Goal: Task Accomplishment & Management: Manage account settings

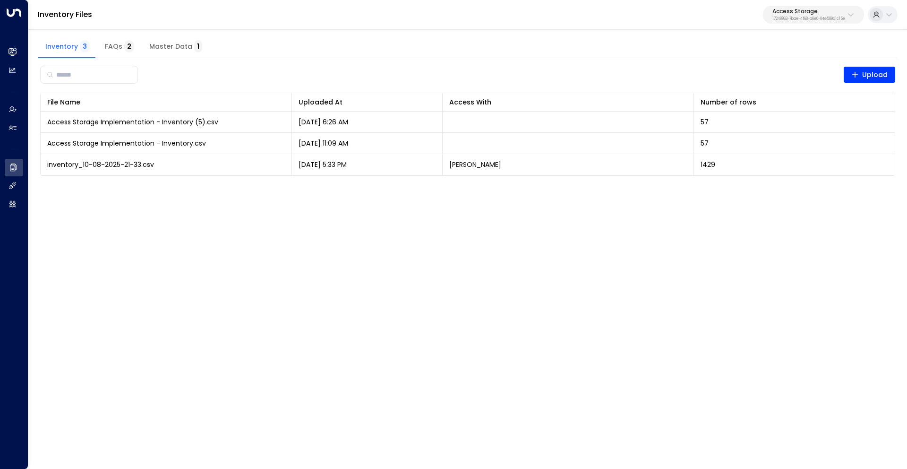
click at [789, 15] on div "Access Storage 17248963-7bae-4f68-a6e0-04e589c1c15e" at bounding box center [808, 15] width 73 height 12
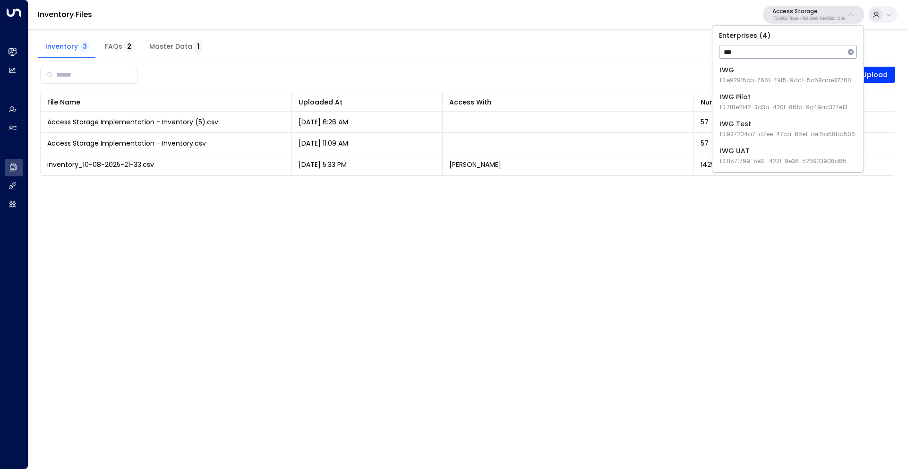
type input "***"
click at [769, 126] on div "IWG Test ID: 927204a7-d7ee-47ca-85e1-def5a58ba506" at bounding box center [787, 128] width 135 height 19
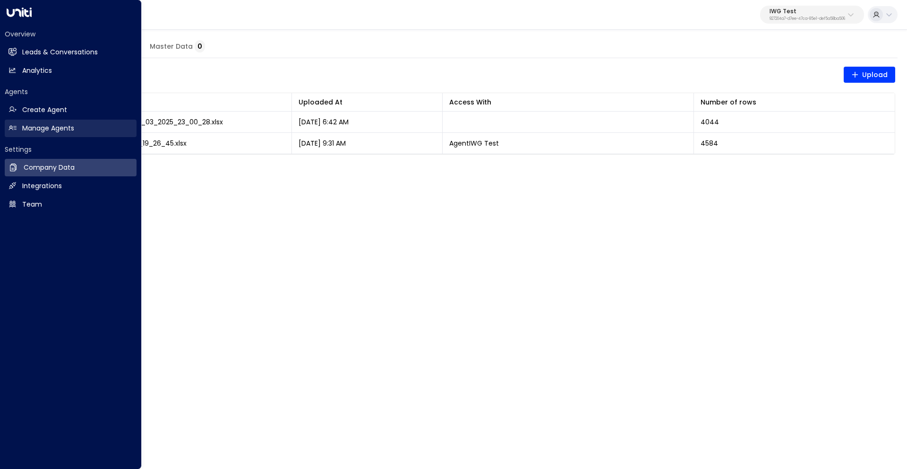
click at [47, 127] on h2 "Manage Agents" at bounding box center [48, 128] width 52 height 10
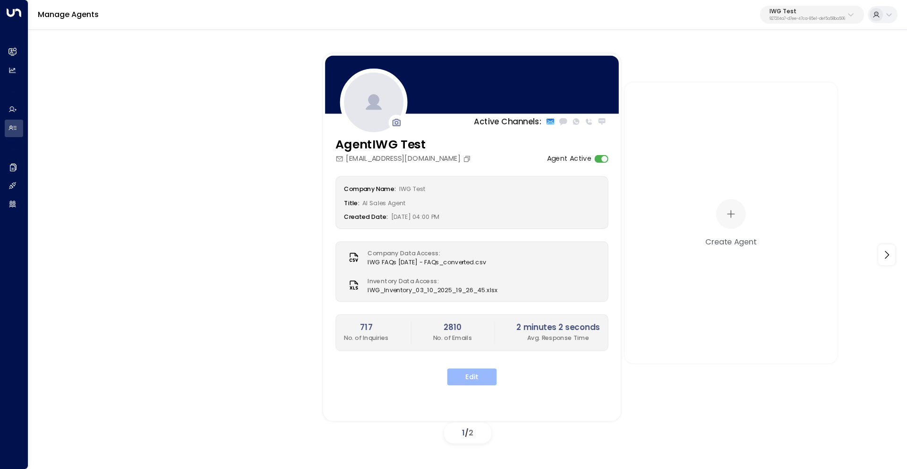
click at [484, 378] on button "Edit" at bounding box center [472, 376] width 50 height 17
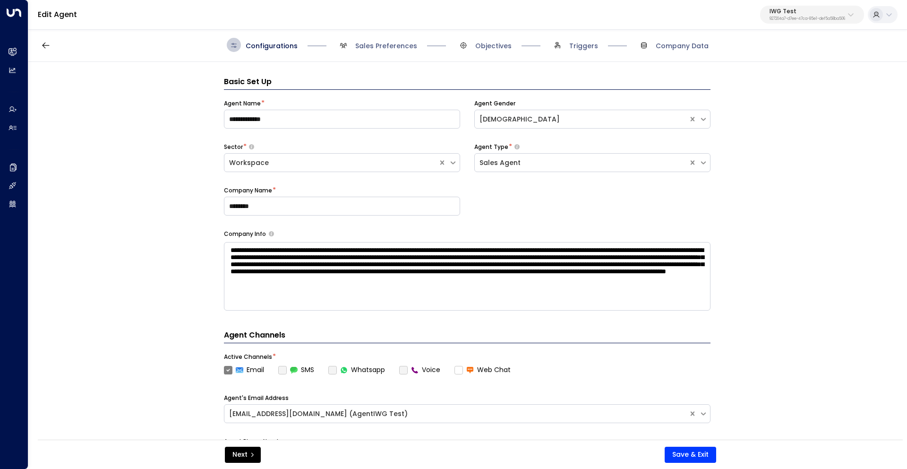
scroll to position [14, 0]
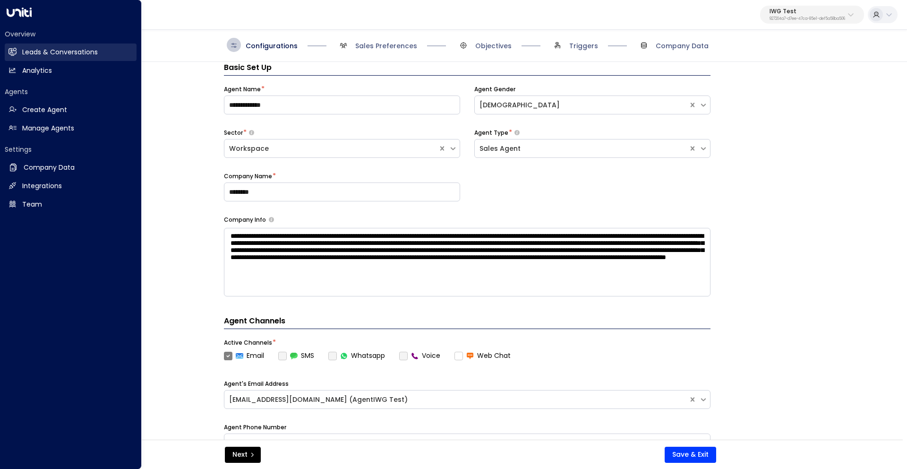
click at [19, 54] on link "Leads & Conversations Leads & Conversations" at bounding box center [71, 51] width 132 height 17
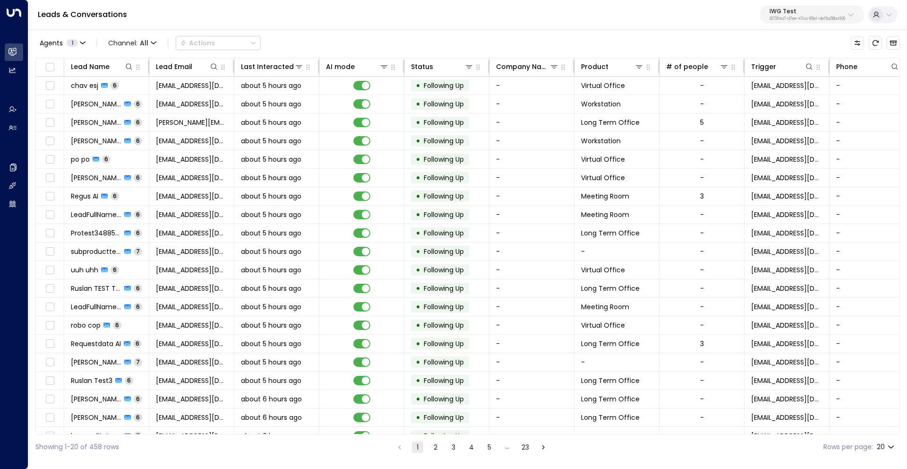
click at [525, 445] on button "23" at bounding box center [525, 446] width 11 height 11
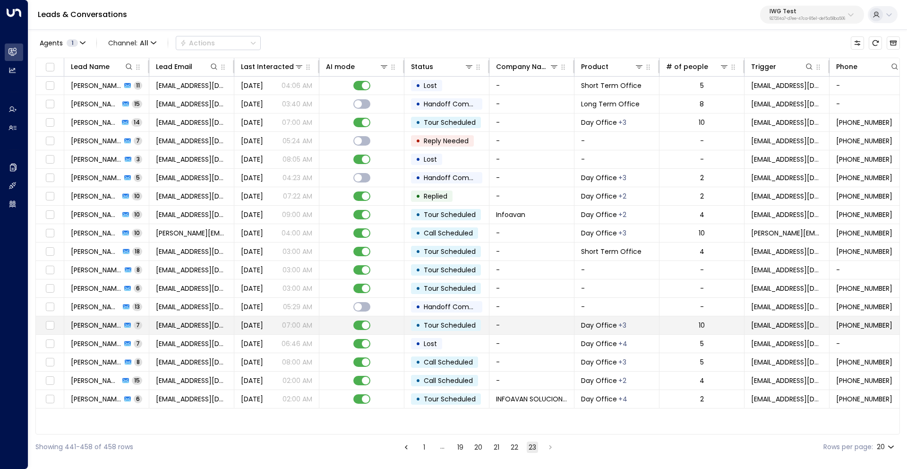
click at [527, 441] on button "23" at bounding box center [532, 446] width 11 height 11
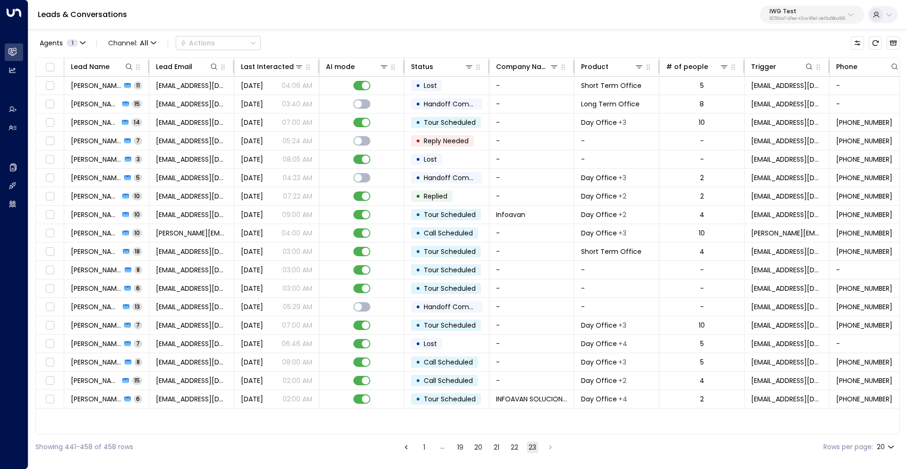
click at [806, 15] on div "IWG Test 927204a7-d7ee-47ca-85e1-def5a58ba506" at bounding box center [807, 15] width 76 height 12
type input "****"
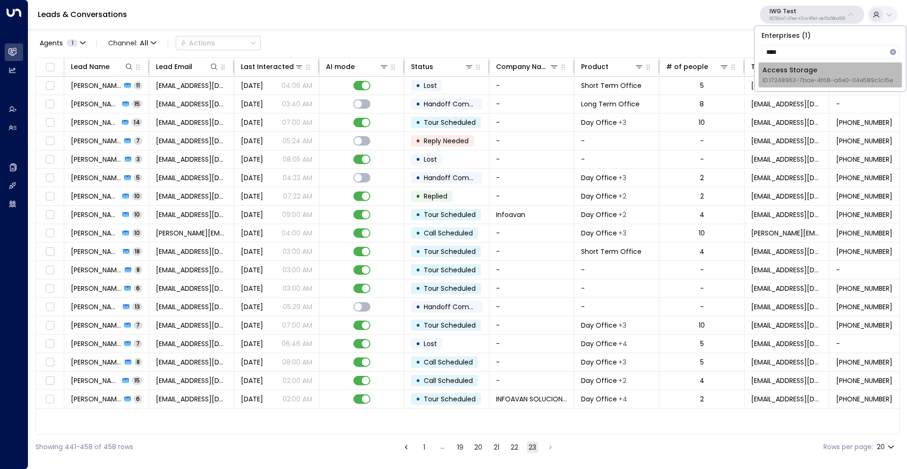
click at [799, 73] on div "Access Storage ID: 17248963-7bae-4f68-a6e0-04e589c1c15e" at bounding box center [827, 74] width 130 height 19
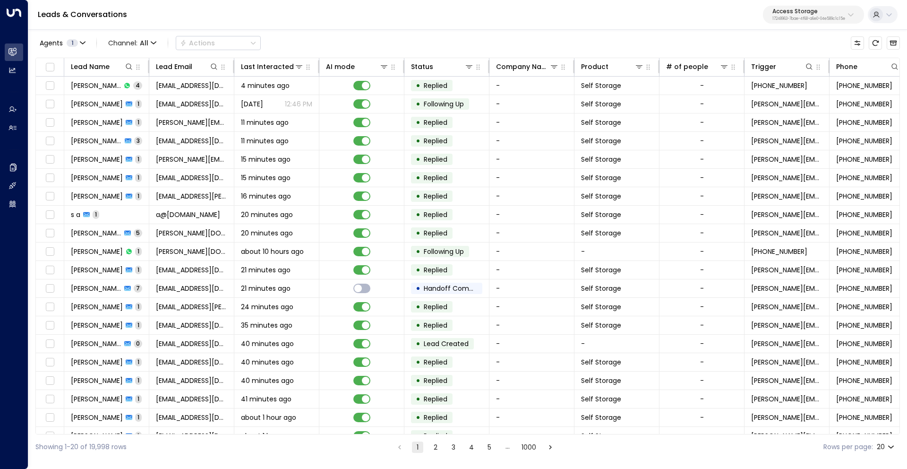
click at [530, 448] on button "1000" at bounding box center [529, 446] width 18 height 11
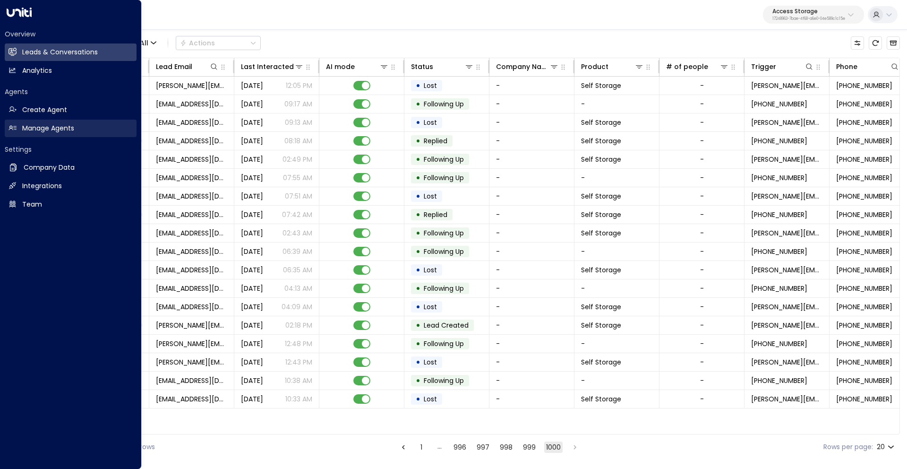
click at [57, 130] on h2 "Manage Agents" at bounding box center [48, 128] width 52 height 10
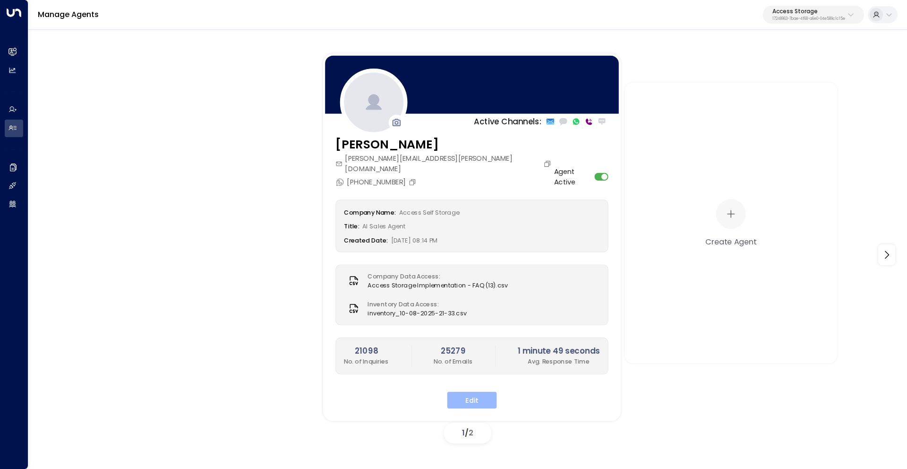
click at [484, 391] on button "Edit" at bounding box center [472, 399] width 50 height 17
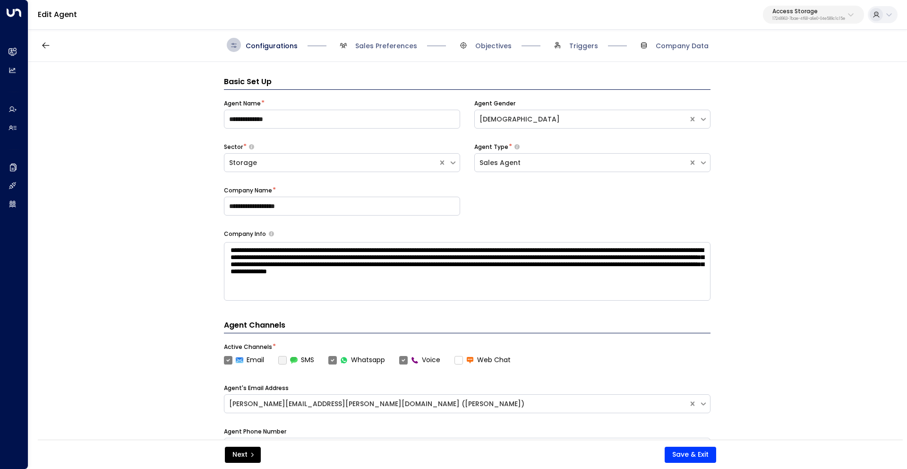
scroll to position [14, 0]
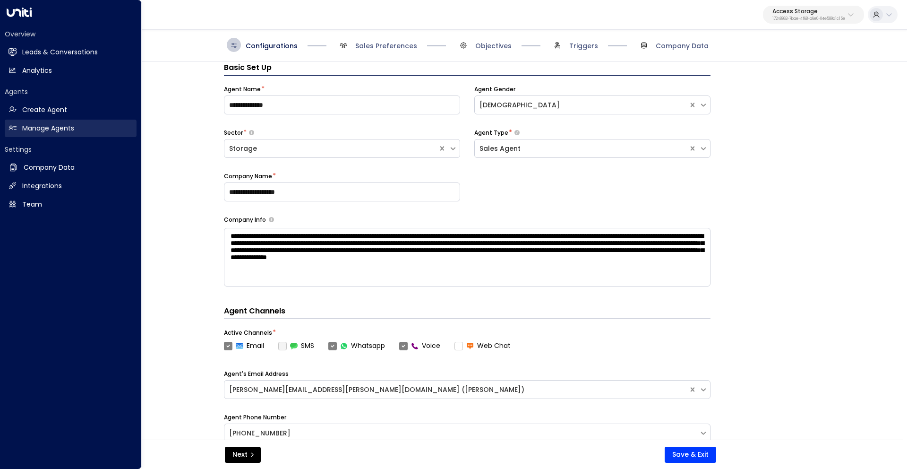
click at [60, 127] on h2 "Manage Agents" at bounding box center [48, 128] width 52 height 10
